Goal: Information Seeking & Learning: Compare options

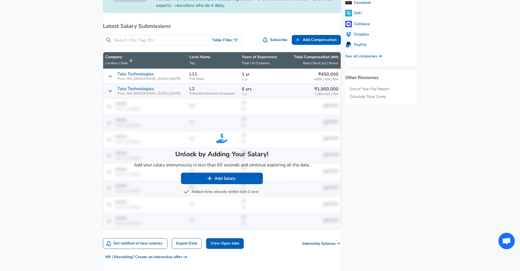
scroll to position [227, 0]
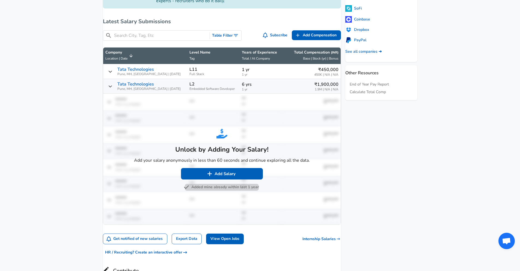
click at [227, 190] on button "Added mine already within last 1 year" at bounding box center [222, 187] width 74 height 7
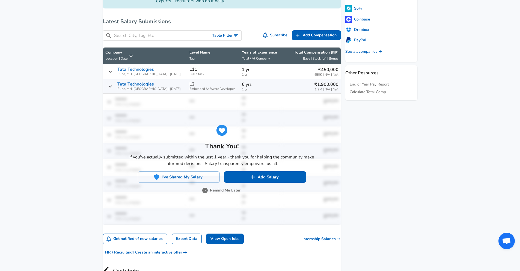
click at [230, 194] on button "Remind Me Later" at bounding box center [221, 190] width 37 height 7
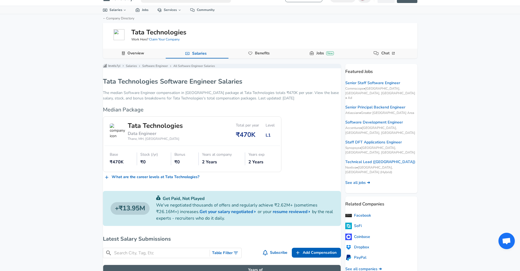
scroll to position [0, 0]
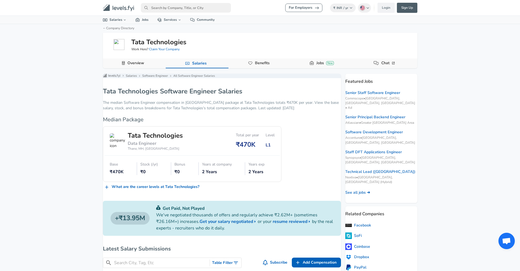
click at [170, 10] on input "primary" at bounding box center [186, 8] width 90 height 10
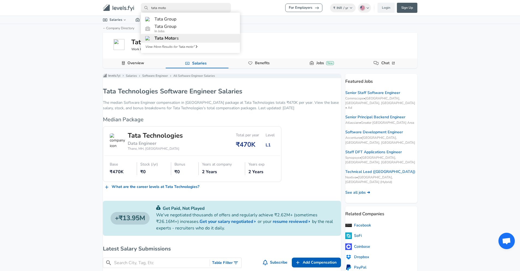
type input "tata moto"
click at [168, 41] on span "Tata Moto" at bounding box center [164, 38] width 20 height 6
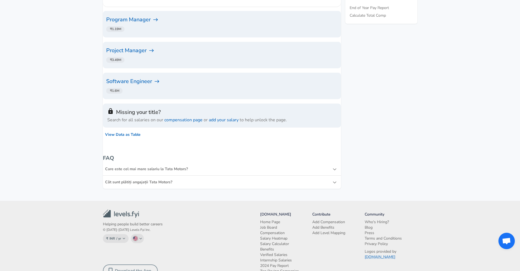
scroll to position [262, 0]
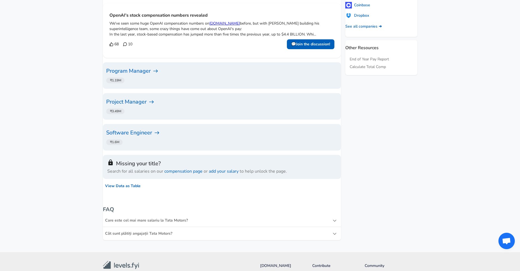
click at [138, 134] on h6 "Software Engineer" at bounding box center [221, 132] width 231 height 9
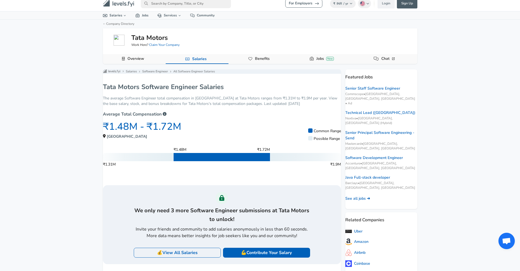
scroll to position [5, 0]
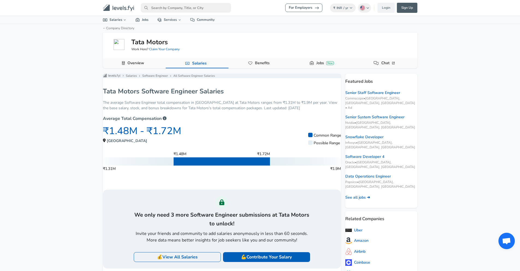
click at [166, 5] on input "primary" at bounding box center [186, 8] width 90 height 10
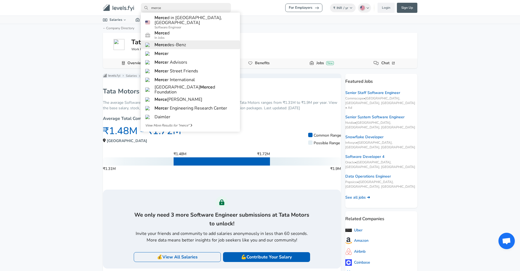
type input "merce"
click at [179, 46] on h6 "Merce des-Benz" at bounding box center [169, 44] width 31 height 5
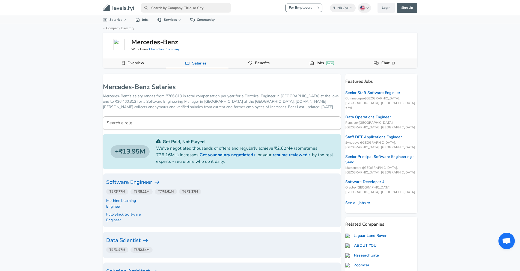
click at [153, 182] on h6 "Software Engineer" at bounding box center [221, 182] width 231 height 9
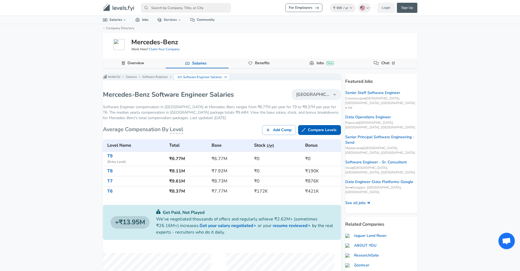
click at [328, 100] on button "[GEOGRAPHIC_DATA]" at bounding box center [316, 94] width 49 height 11
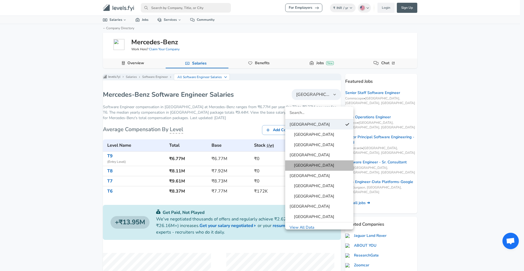
click at [297, 164] on span "[GEOGRAPHIC_DATA]" at bounding box center [311, 165] width 45 height 6
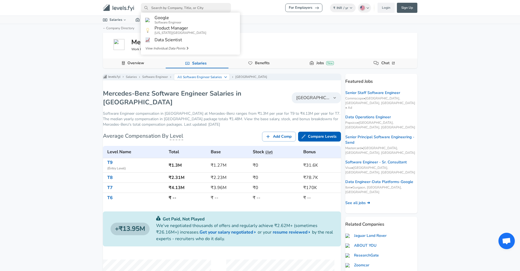
click at [220, 8] on input "primary" at bounding box center [186, 8] width 90 height 10
type input "swiggy"
click at [201, 19] on link "Swiggy" at bounding box center [190, 19] width 99 height 9
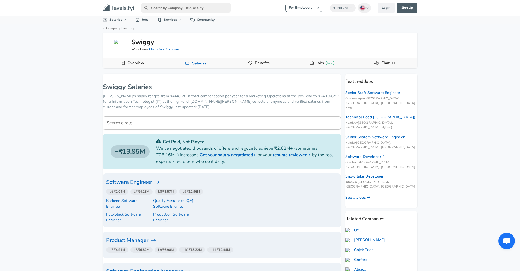
click at [144, 181] on h6 "Software Engineer" at bounding box center [221, 182] width 231 height 9
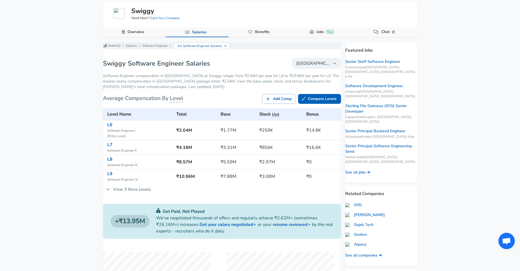
scroll to position [33, 0]
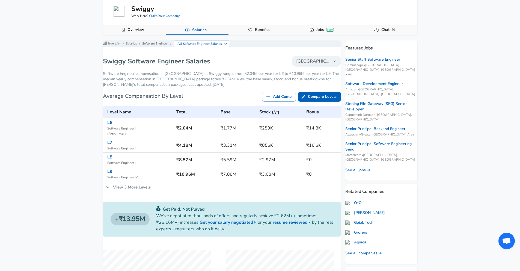
click at [145, 189] on link "View 3 More Levels" at bounding box center [128, 186] width 51 height 11
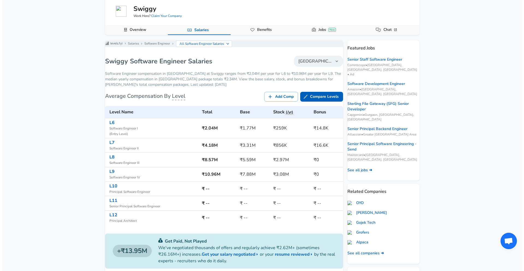
scroll to position [0, 0]
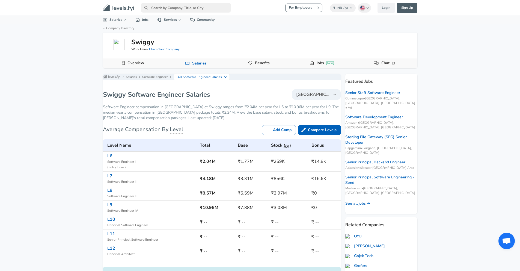
click at [189, 9] on input "primary" at bounding box center [186, 8] width 90 height 10
type input "spotify"
click at [179, 23] on link "Spotify" at bounding box center [190, 19] width 99 height 9
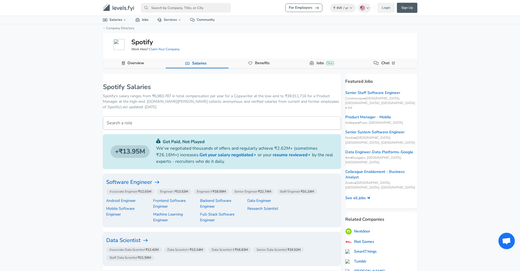
click at [158, 183] on h6 "Software Engineer" at bounding box center [221, 182] width 231 height 9
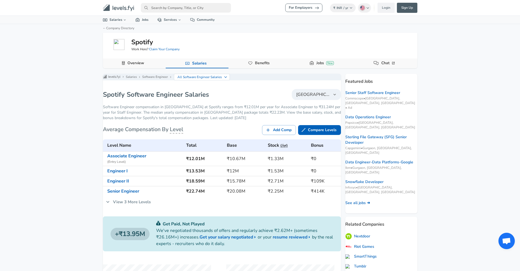
click at [321, 97] on button "[GEOGRAPHIC_DATA]" at bounding box center [316, 94] width 49 height 11
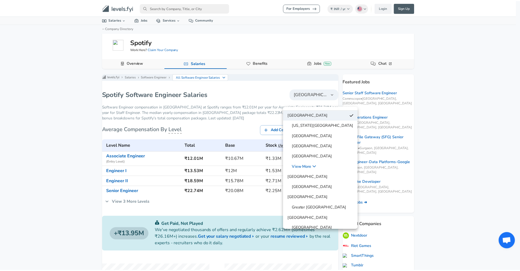
scroll to position [9, 0]
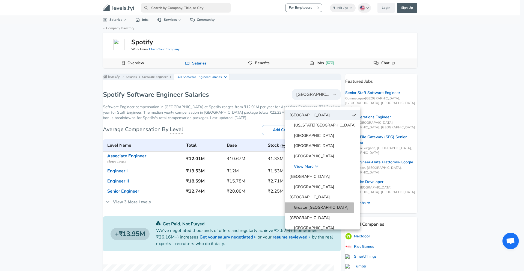
click at [308, 210] on span "Greater [GEOGRAPHIC_DATA]" at bounding box center [318, 207] width 59 height 6
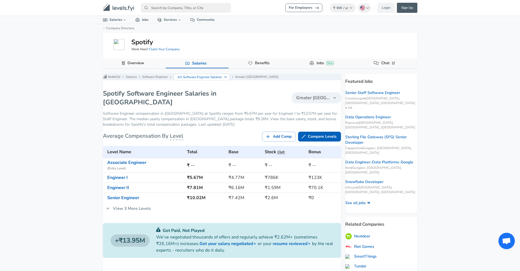
click at [312, 95] on div "Spotify Software Engineer Salaries in Greater [GEOGRAPHIC_DATA] [GEOGRAPHIC_DAT…" at bounding box center [222, 97] width 238 height 17
click at [312, 101] on span "Greater [GEOGRAPHIC_DATA]" at bounding box center [313, 97] width 34 height 7
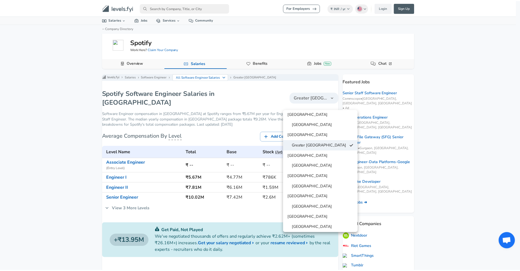
scroll to position [75, 0]
click at [219, 206] on div at bounding box center [262, 135] width 524 height 271
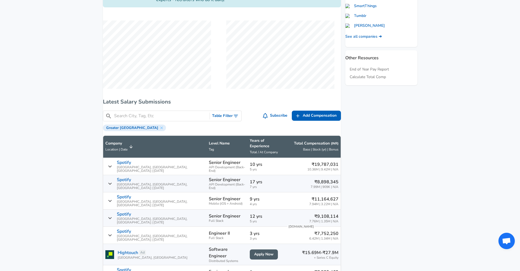
scroll to position [252, 0]
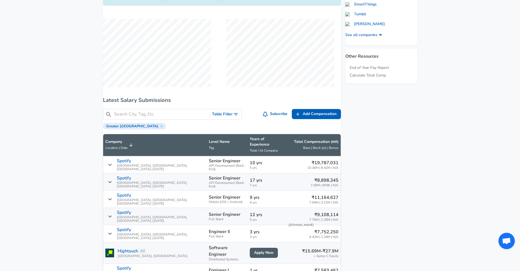
click at [253, 159] on p "10 yrs" at bounding box center [266, 162] width 32 height 7
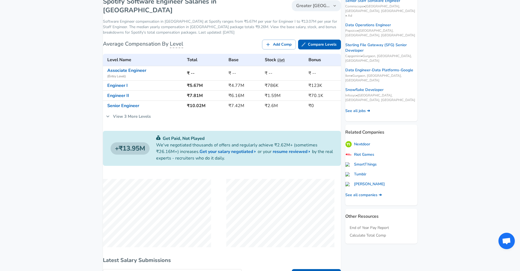
scroll to position [0, 0]
